Goal: Book appointment/travel/reservation

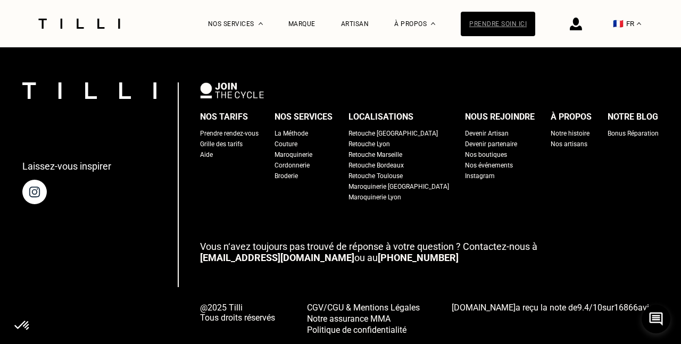
scroll to position [698, 0]
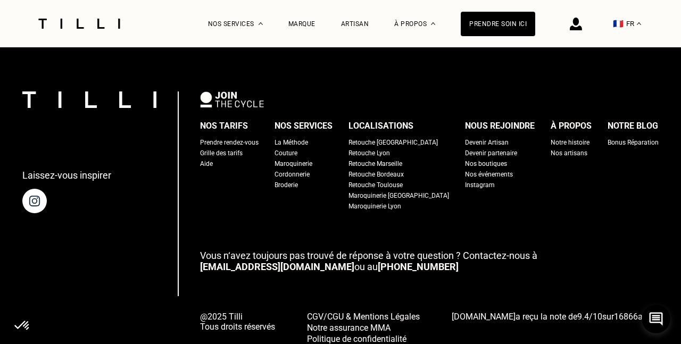
click at [577, 20] on img at bounding box center [576, 24] width 12 height 13
click at [638, 22] on img at bounding box center [639, 23] width 4 height 3
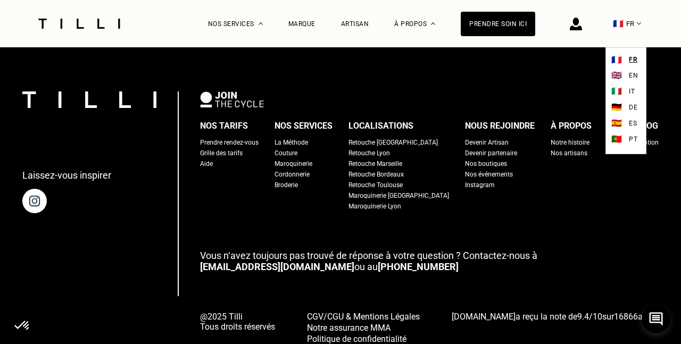
click at [625, 159] on div "Nos tarifs Prendre rendez-vous Grille des tarifs Aide Nos services La Méthode C…" at bounding box center [429, 165] width 459 height 94
click at [572, 71] on div "Laissez-vous inspirer Nos tarifs Prendre rendez-vous Grille des tarifs Aide Nos…" at bounding box center [340, 217] width 681 height 345
click at [639, 23] on img at bounding box center [639, 23] width 4 height 3
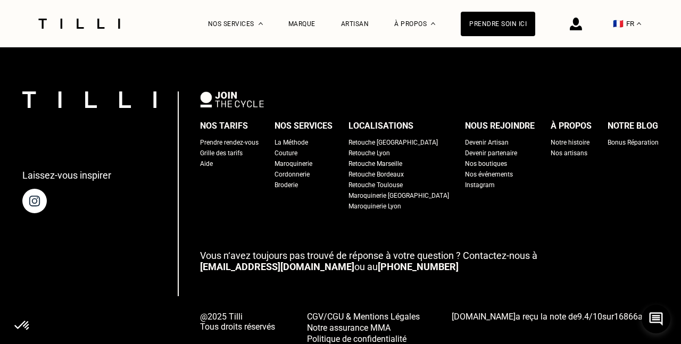
click at [243, 137] on div "Prendre rendez-vous" at bounding box center [229, 142] width 59 height 11
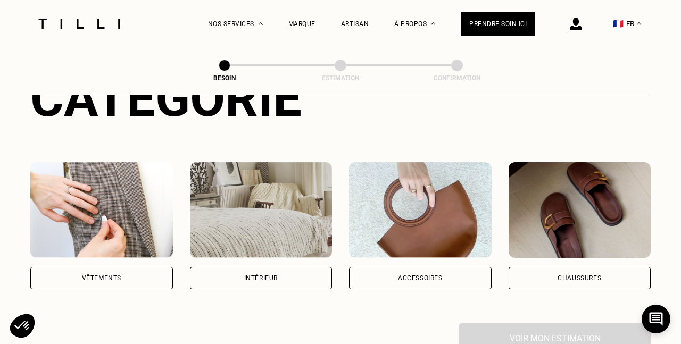
scroll to position [156, 0]
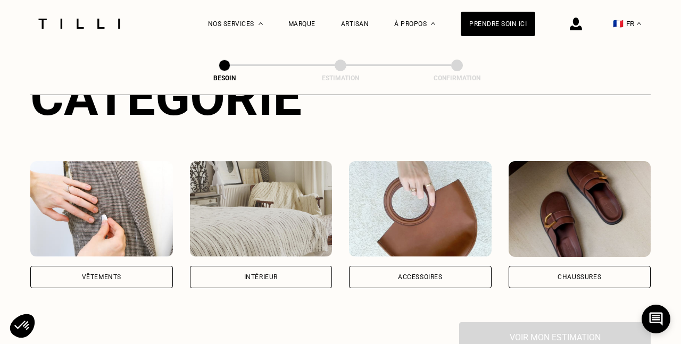
click at [246, 266] on div "Intérieur" at bounding box center [261, 277] width 143 height 22
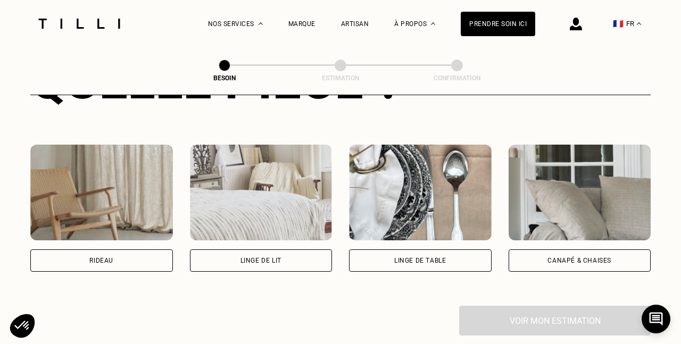
scroll to position [463, 0]
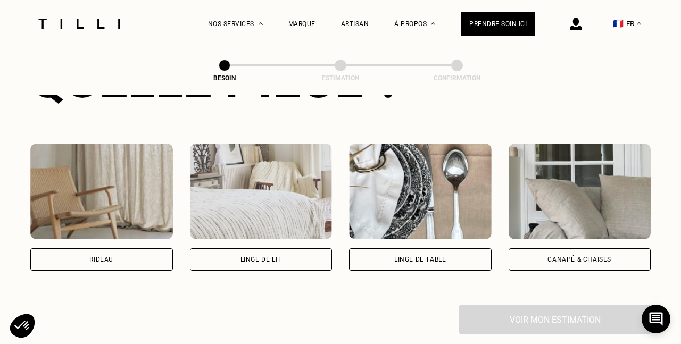
click at [109, 257] on div "Rideau" at bounding box center [101, 260] width 24 height 6
select select "FR"
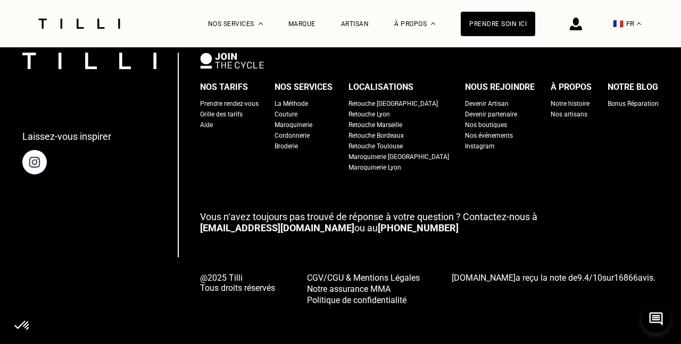
scroll to position [1288, 0]
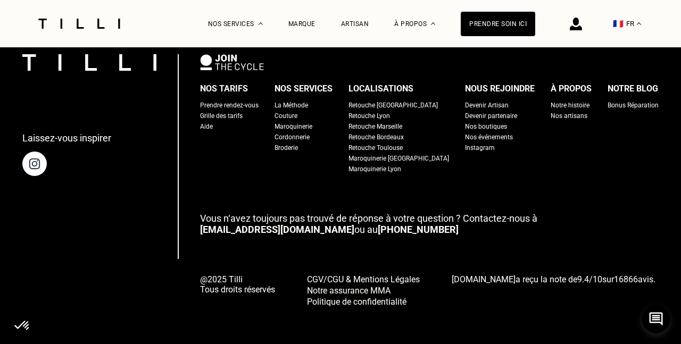
click at [378, 225] on link "[PHONE_NUMBER]" at bounding box center [418, 229] width 81 height 11
